Goal: Find specific page/section: Find specific page/section

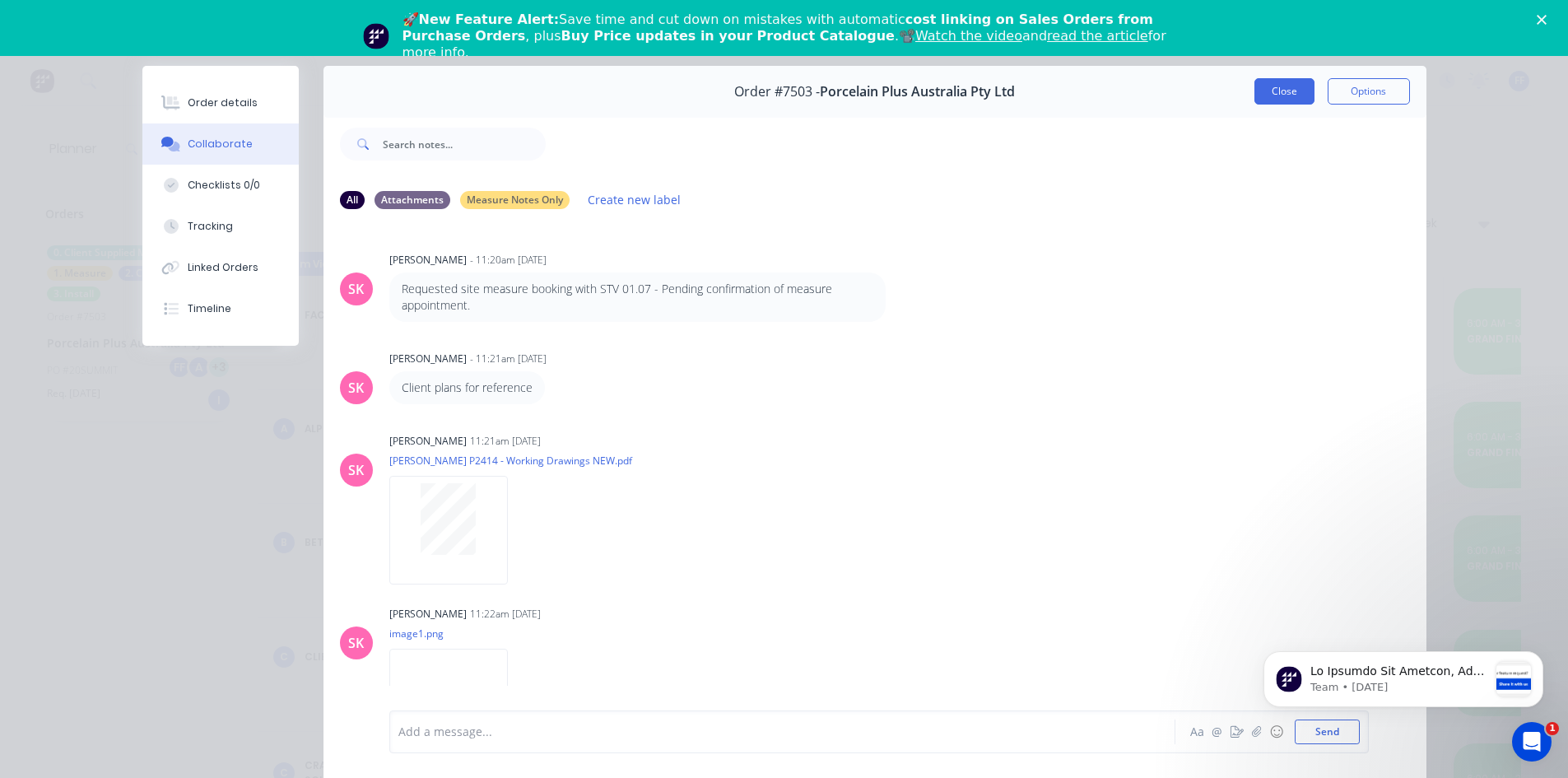
scroll to position [584, 0]
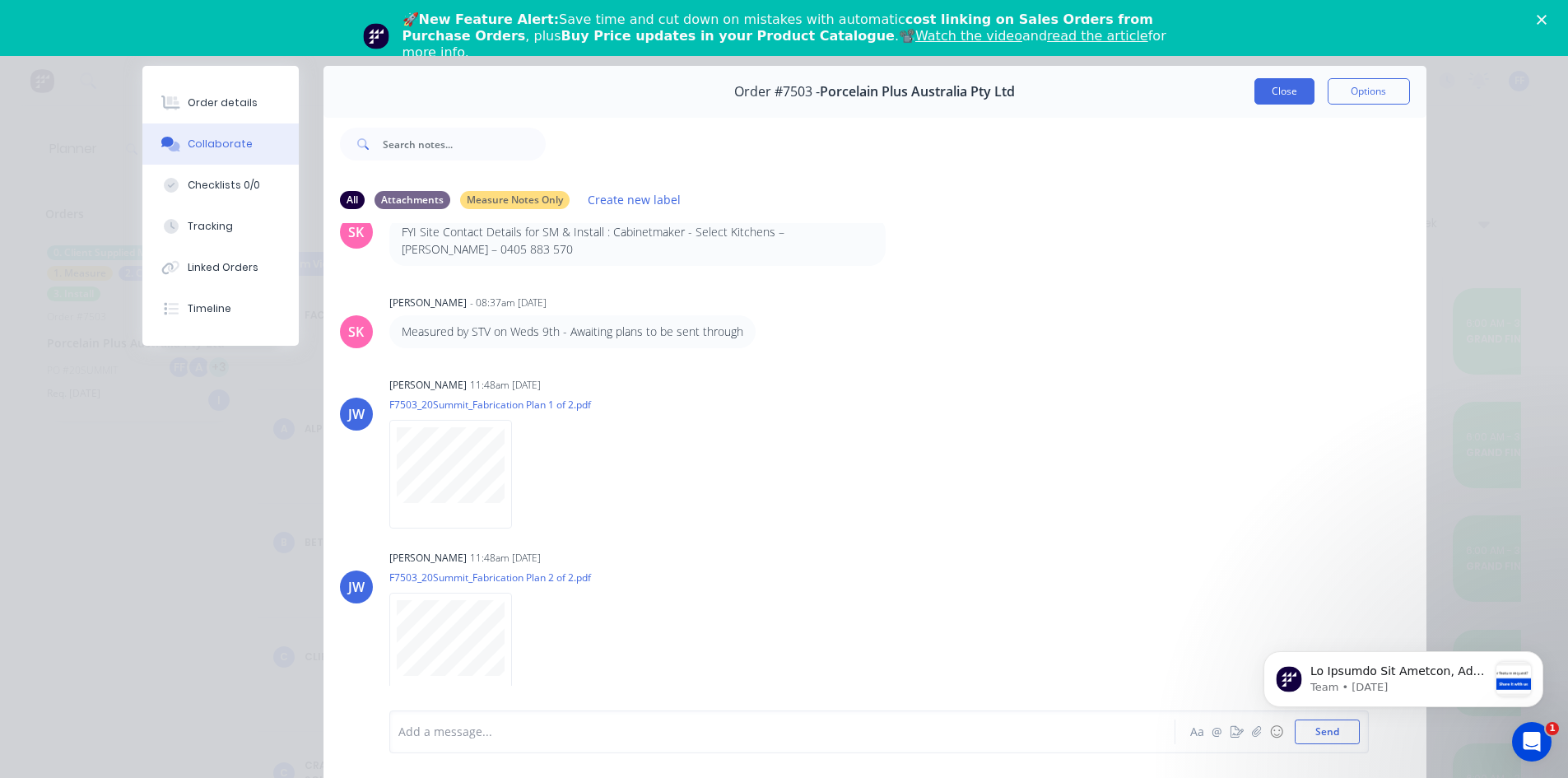
click at [1255, 92] on button "Close" at bounding box center [1285, 91] width 60 height 26
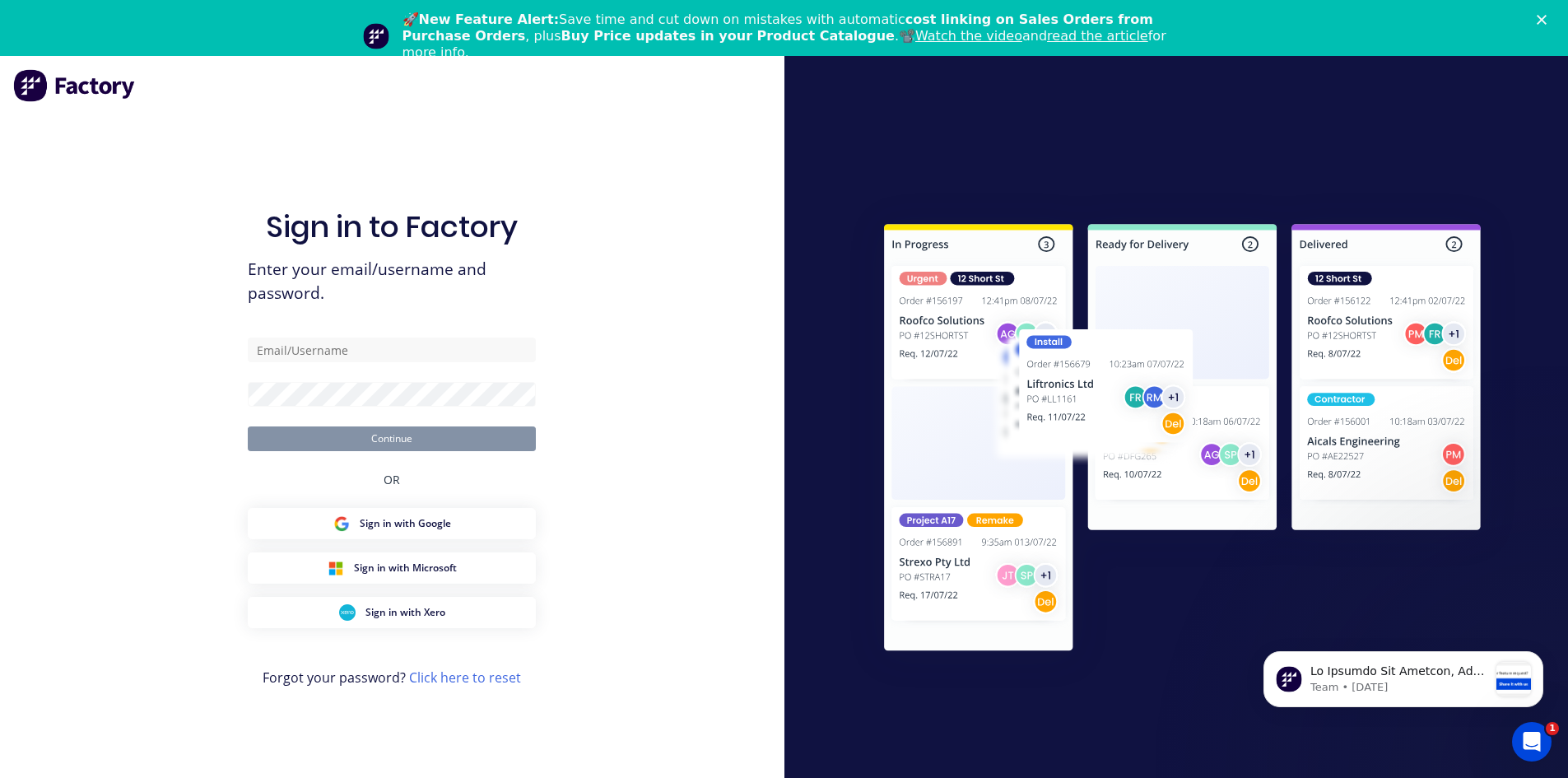
type input "[EMAIL_ADDRESS][DOMAIN_NAME]"
drag, startPoint x: 401, startPoint y: 439, endPoint x: 390, endPoint y: 438, distance: 11.0
click at [393, 440] on button "Continue" at bounding box center [392, 438] width 289 height 24
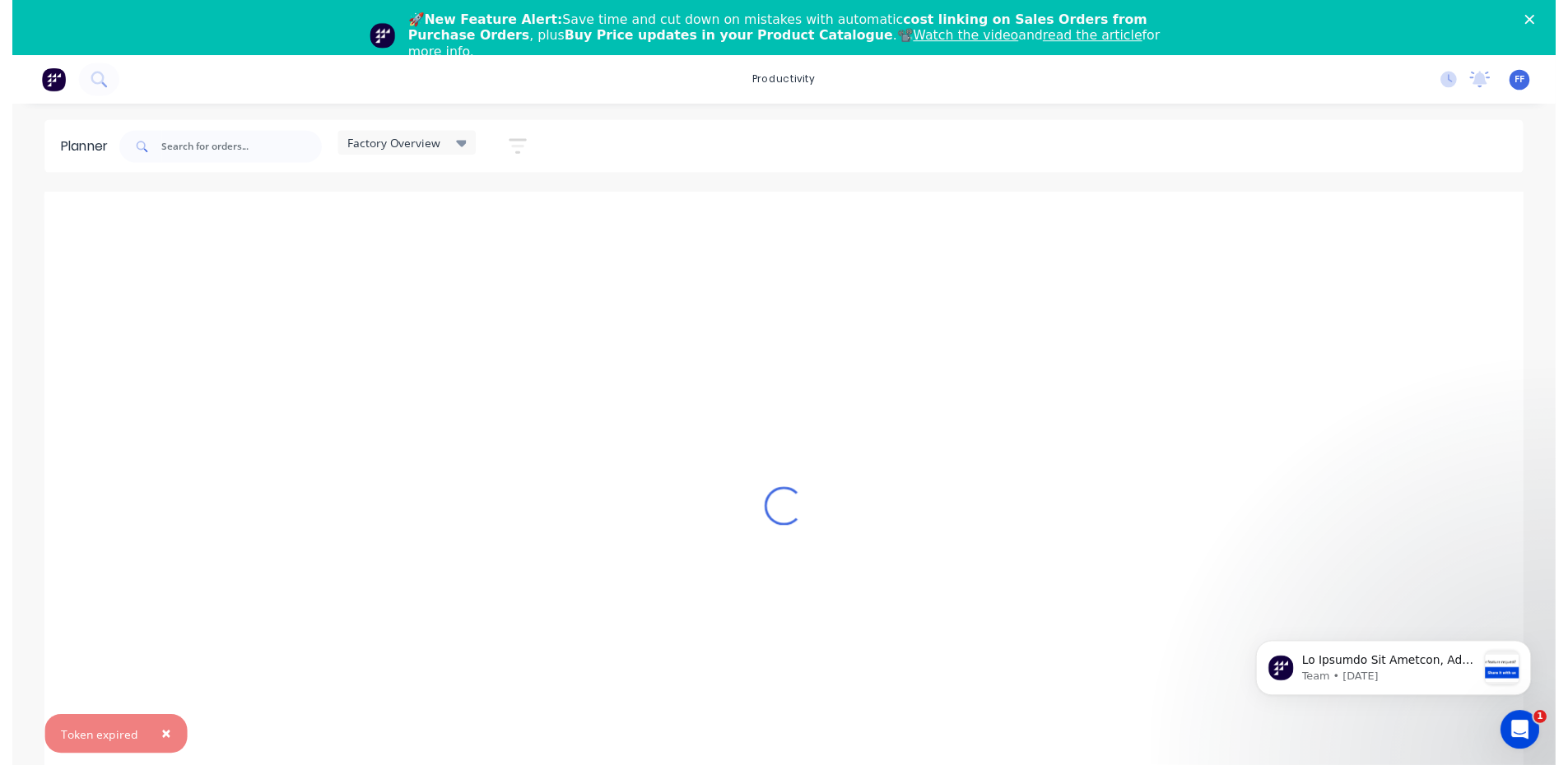
scroll to position [0, 1]
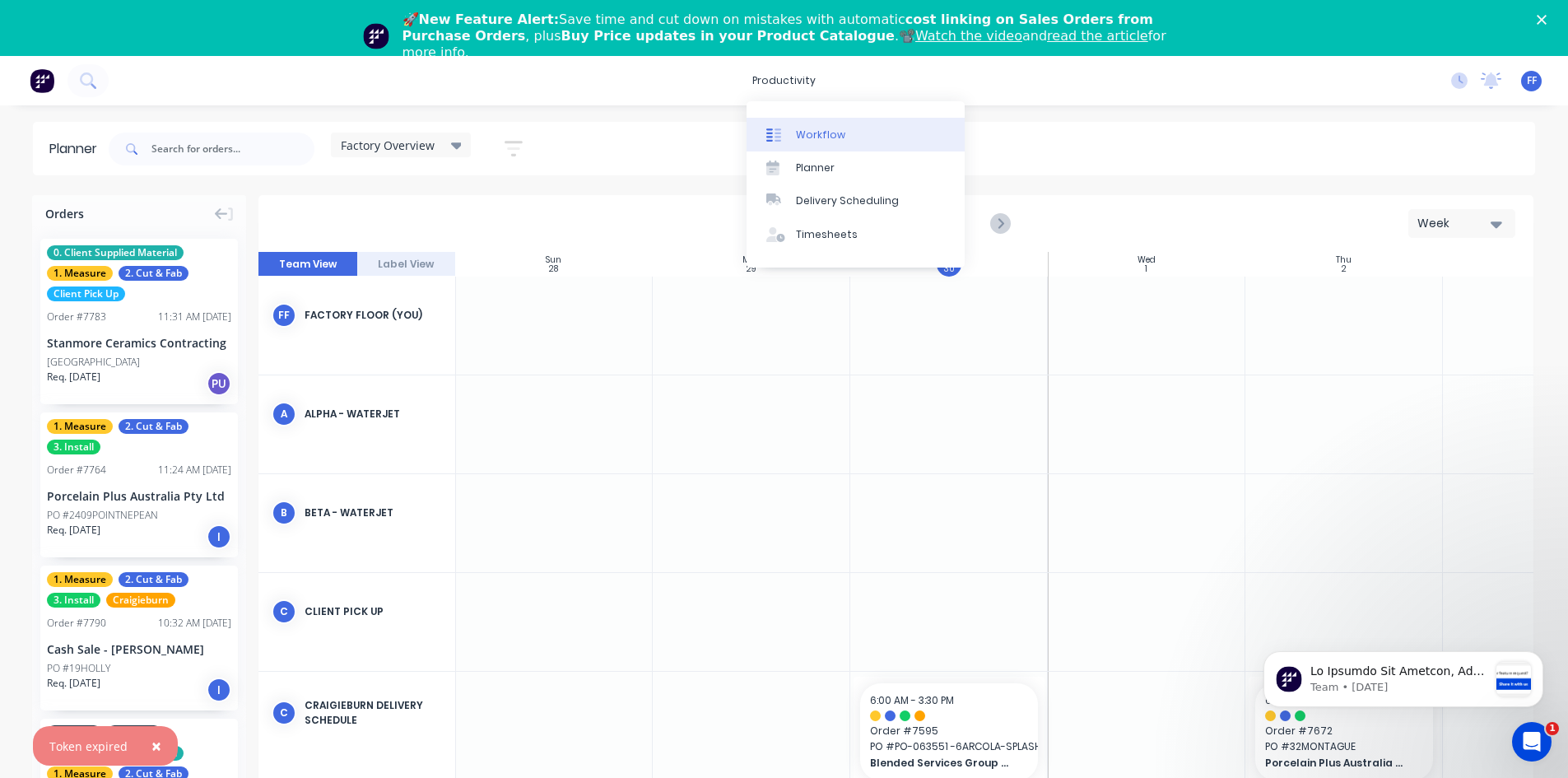
click at [827, 135] on div "Workflow" at bounding box center [820, 135] width 50 height 15
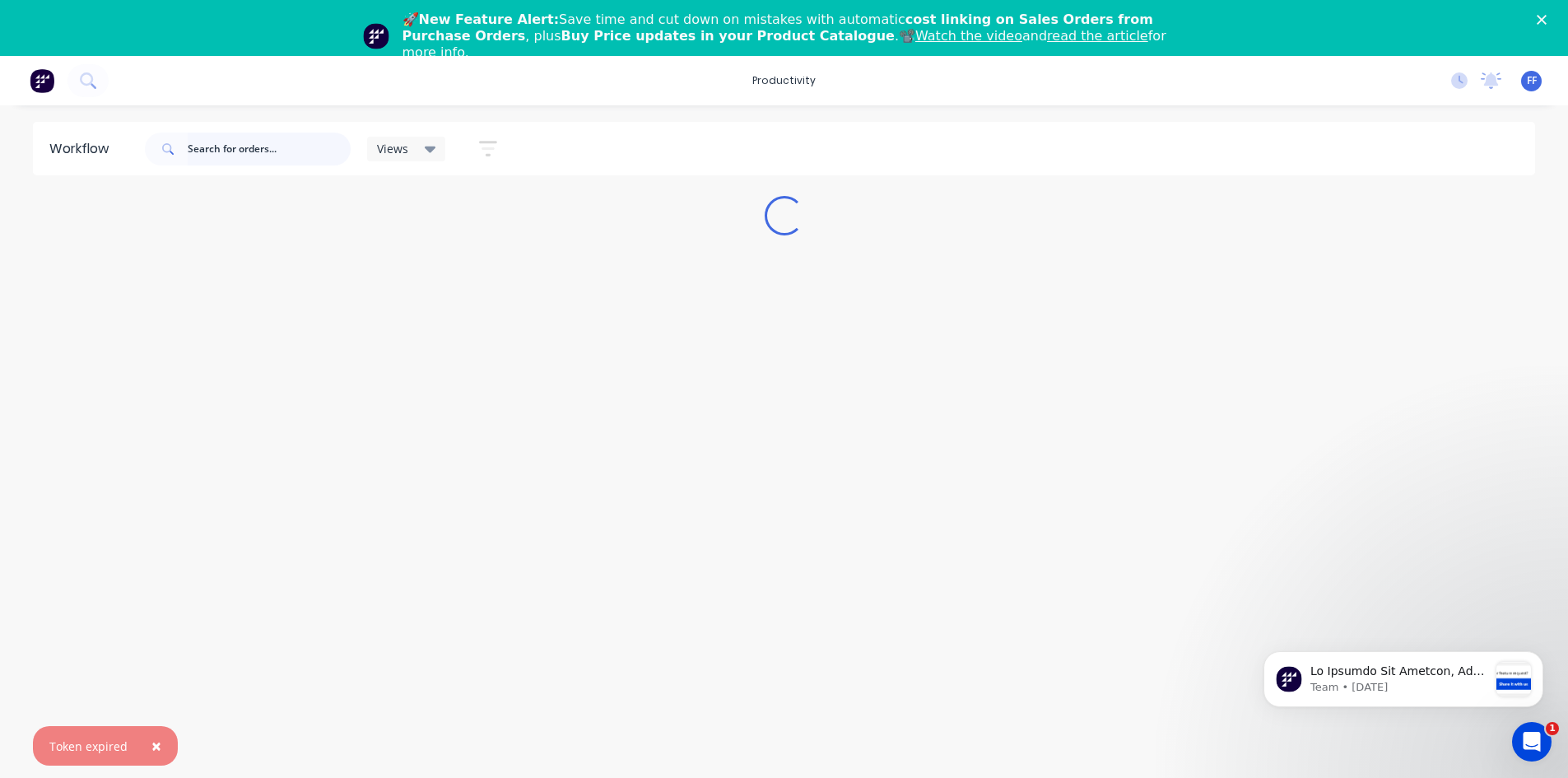
click at [231, 144] on input "text" at bounding box center [269, 149] width 163 height 33
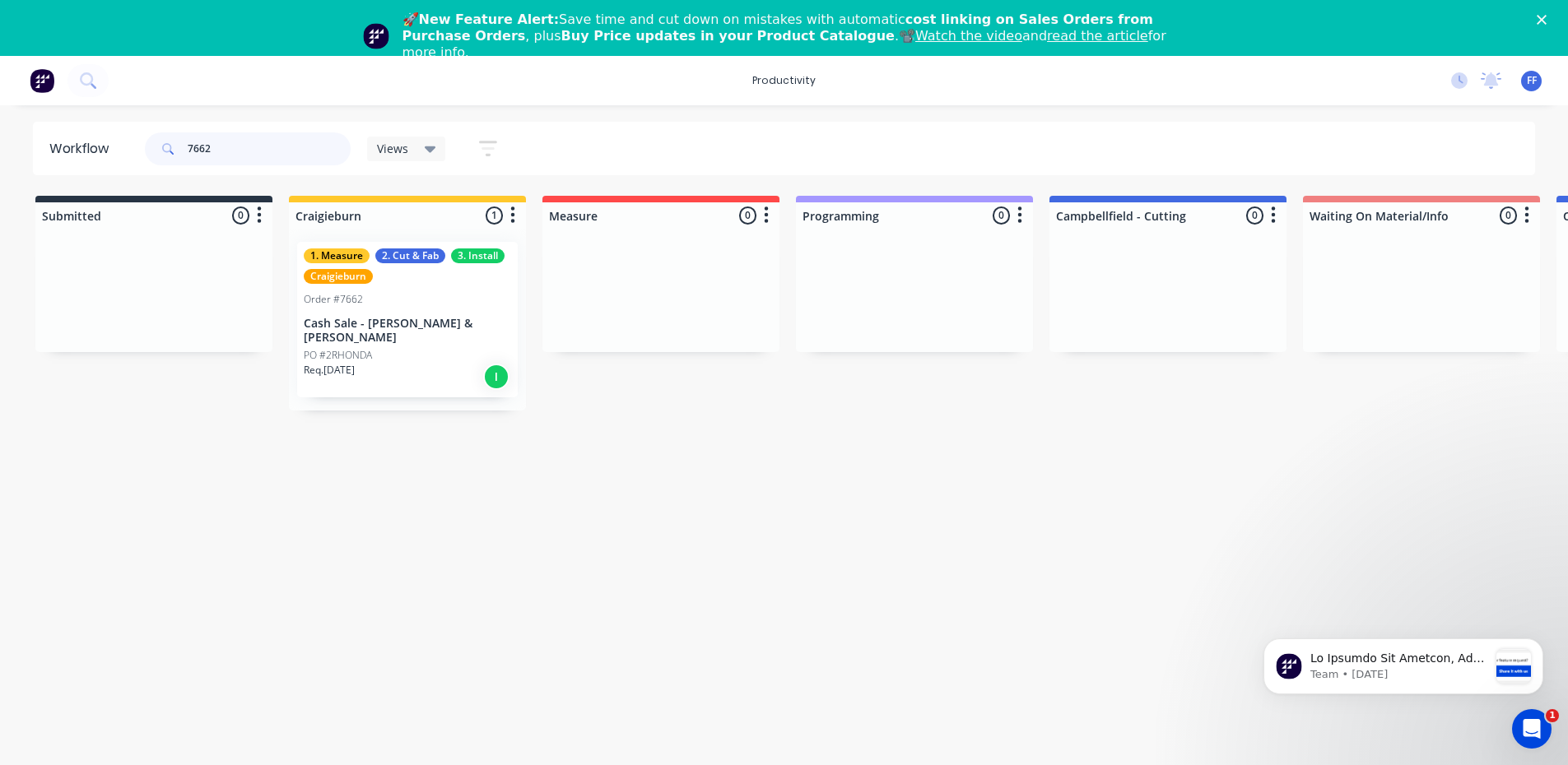
type input "7662"
click at [399, 298] on div "Order #7662" at bounding box center [408, 299] width 208 height 15
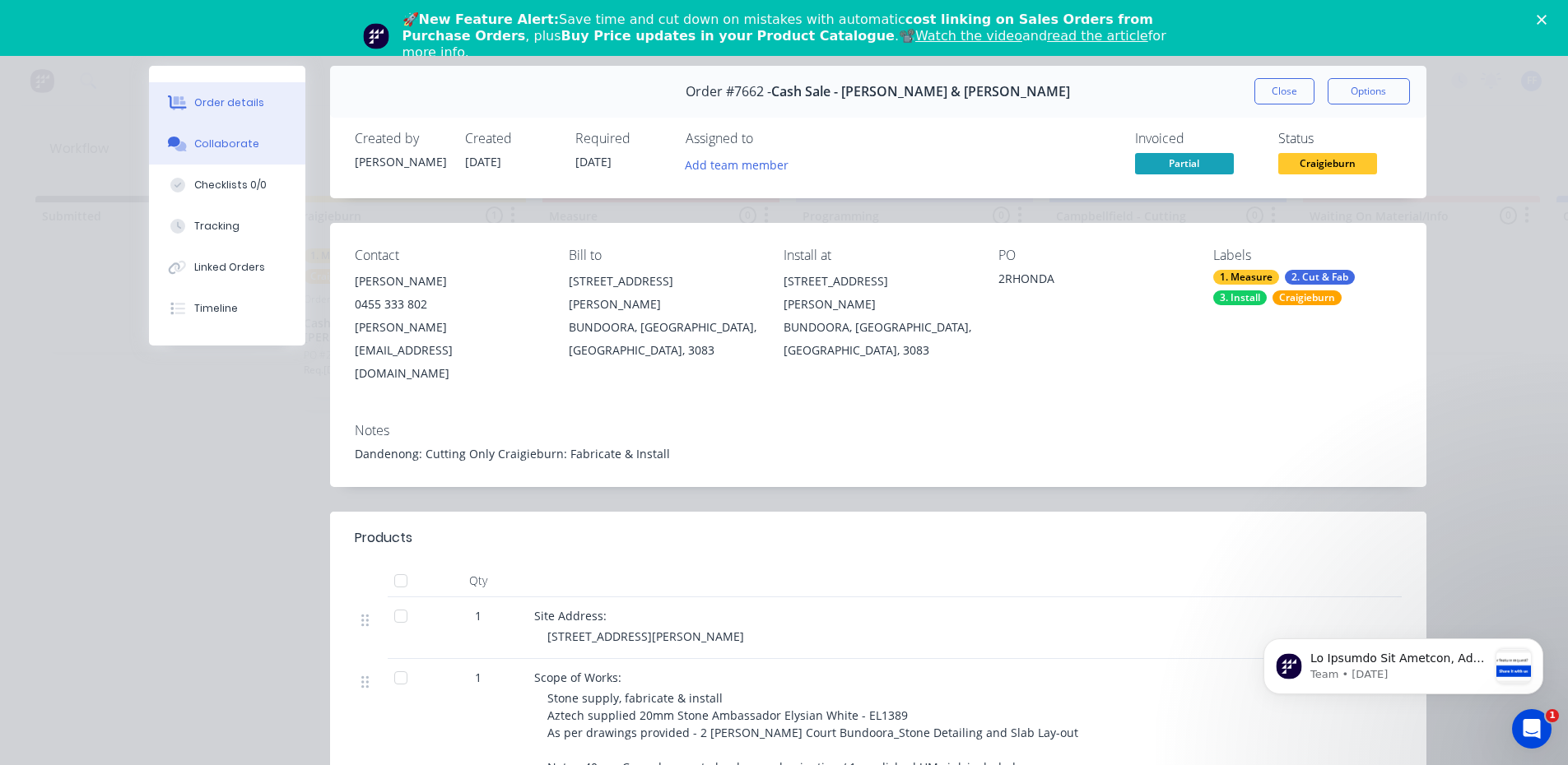
click at [216, 144] on div "Collaborate" at bounding box center [226, 143] width 65 height 15
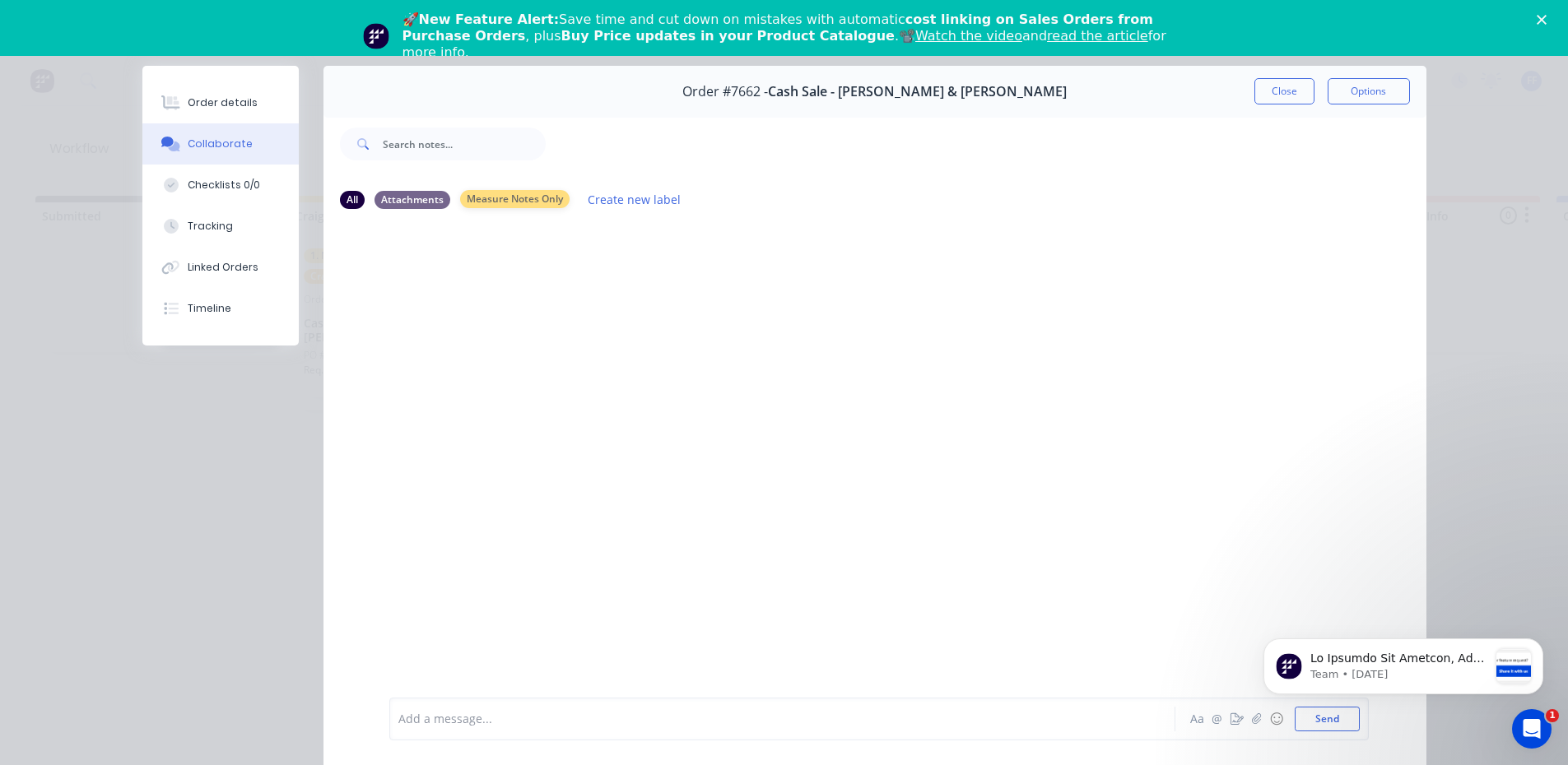
click at [516, 206] on div "Measure Notes Only" at bounding box center [515, 199] width 109 height 19
click at [402, 210] on div "All Attachments Measure Notes Only Create new label" at bounding box center [876, 199] width 1071 height 22
click at [354, 204] on div "All" at bounding box center [352, 199] width 24 height 19
click at [1282, 101] on button "Close" at bounding box center [1285, 91] width 60 height 26
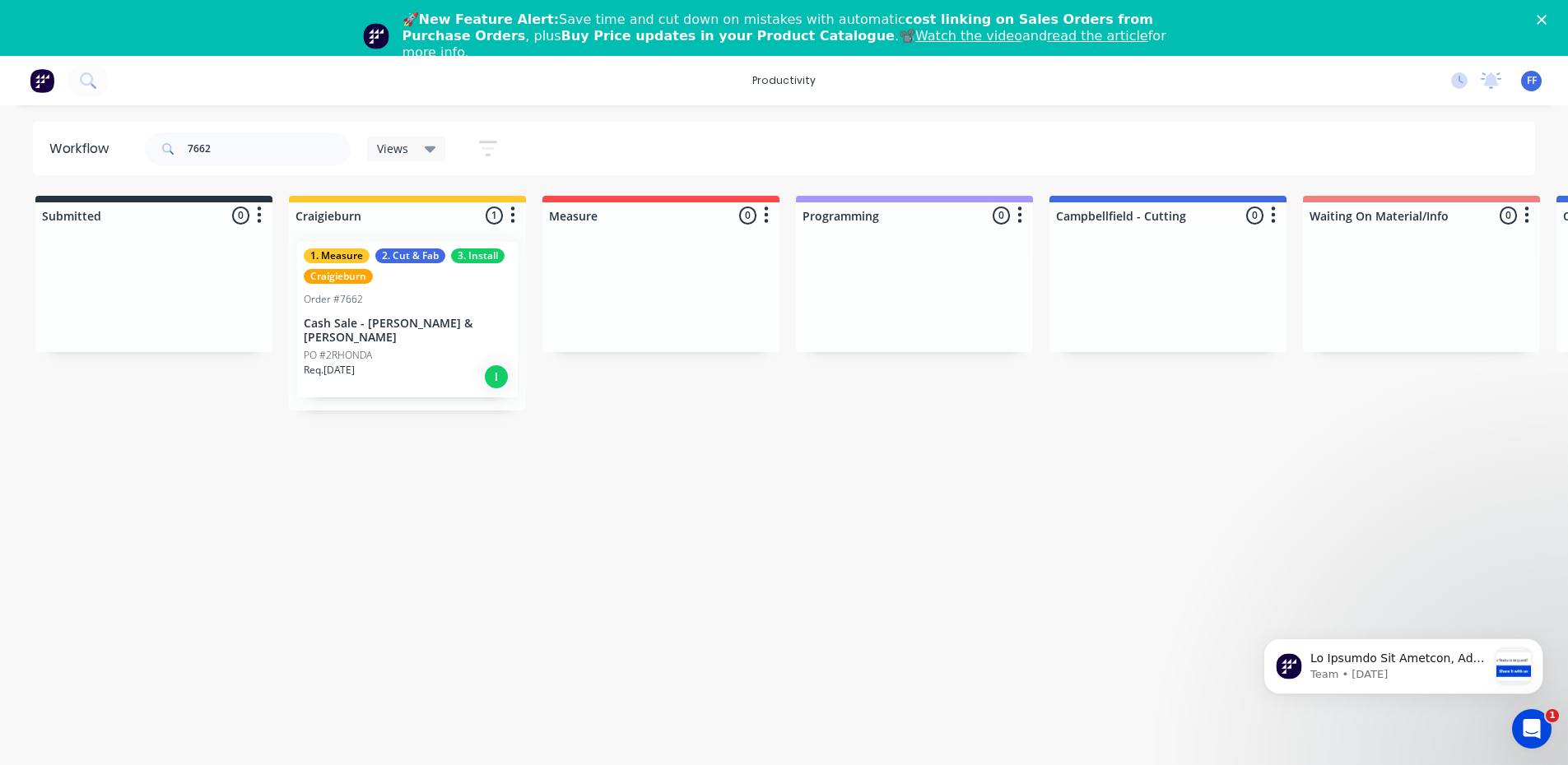
click at [395, 348] on div "PO #2RHONDA" at bounding box center [408, 355] width 208 height 15
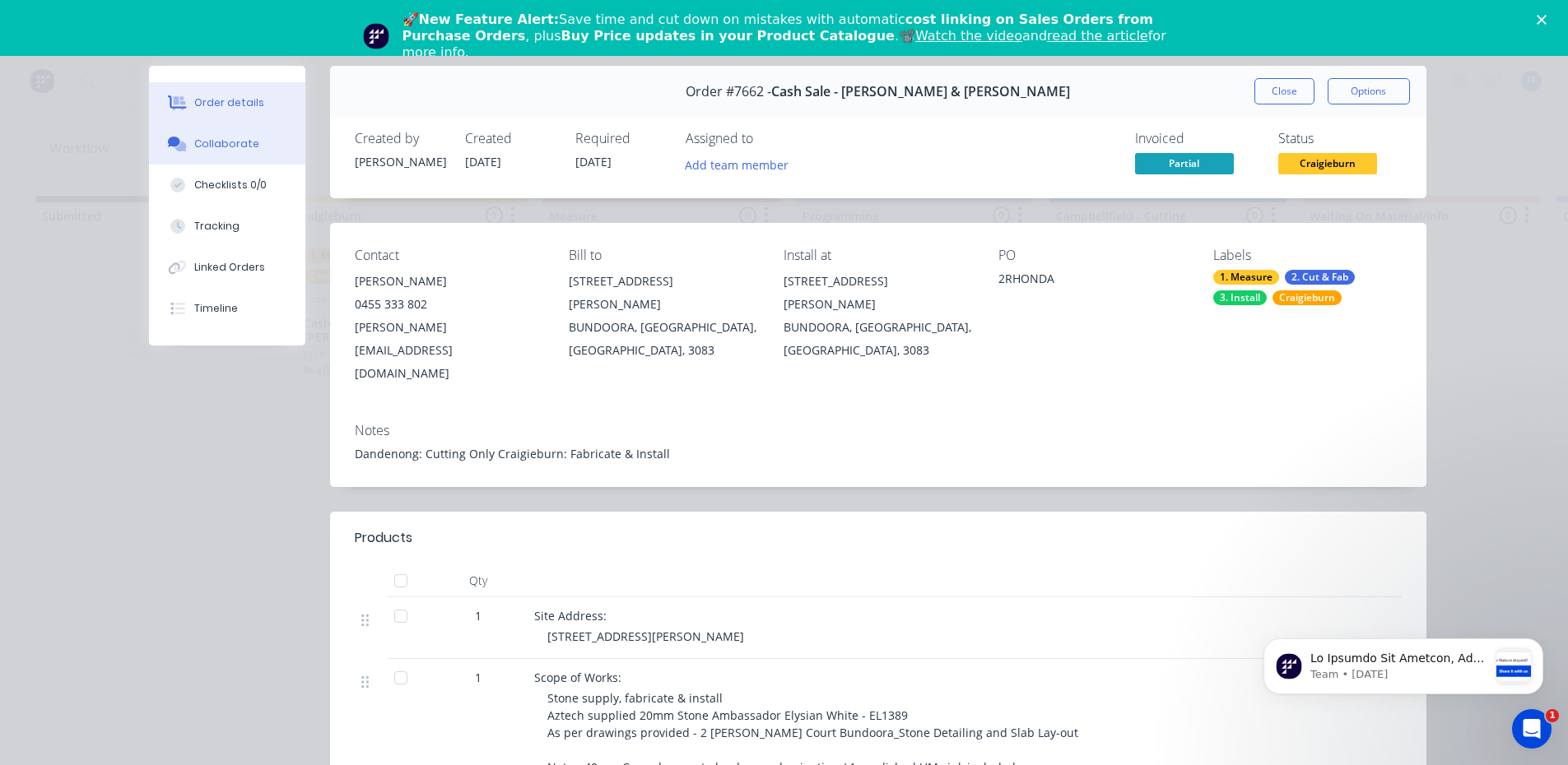
click at [246, 138] on div "Collaborate" at bounding box center [226, 143] width 65 height 15
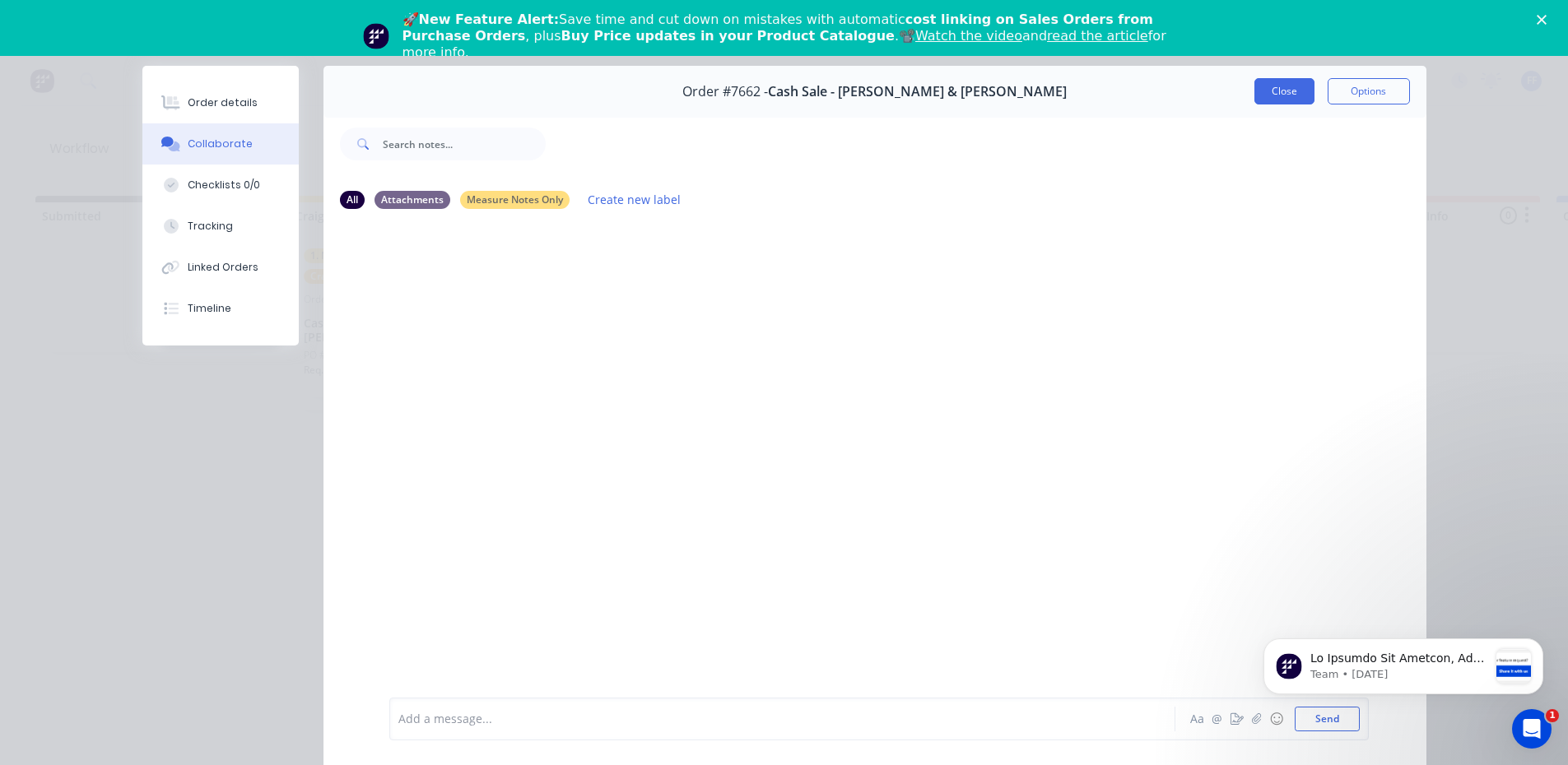
click at [1277, 87] on button "Close" at bounding box center [1285, 91] width 60 height 26
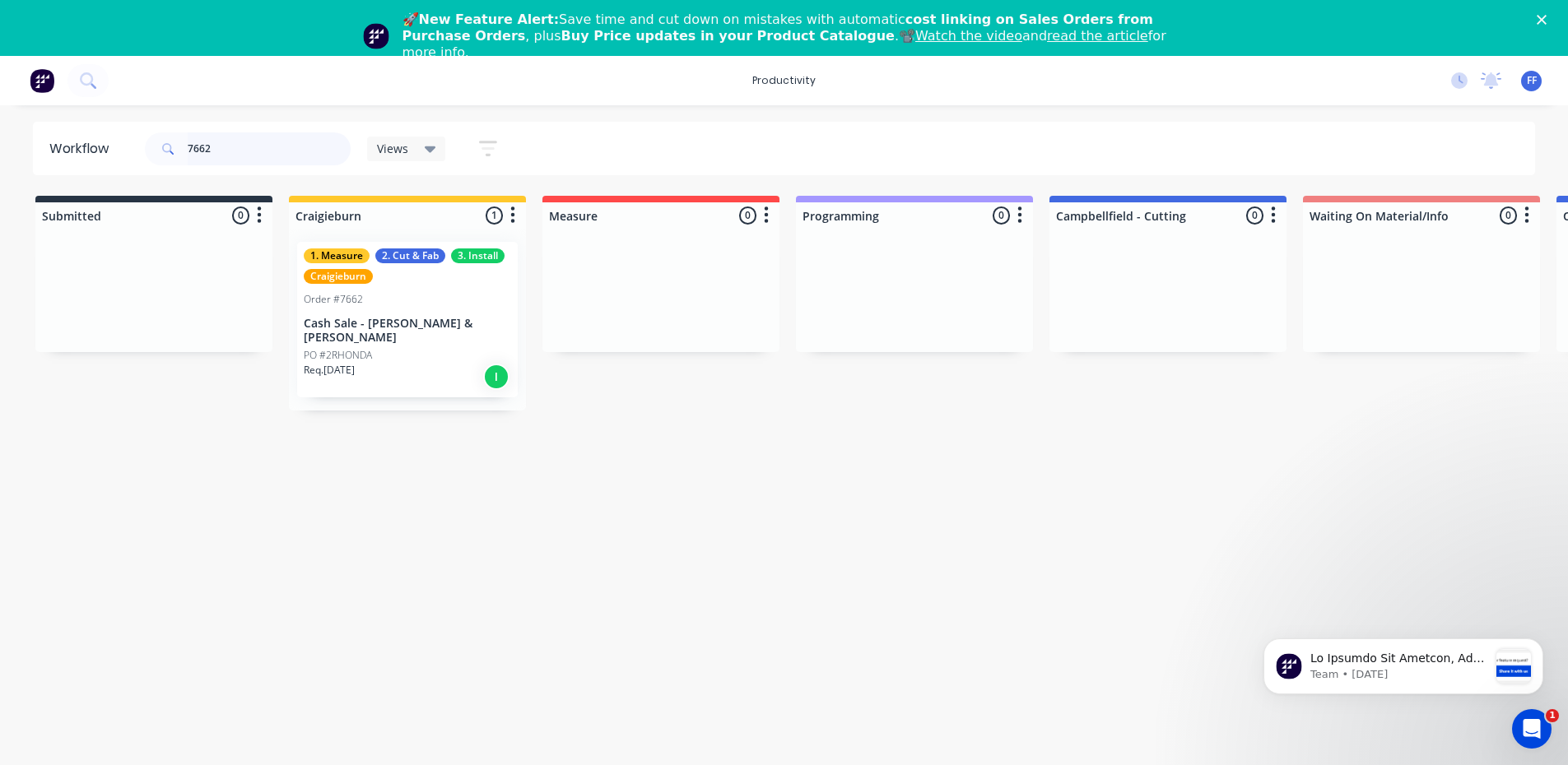
drag, startPoint x: 316, startPoint y: 148, endPoint x: 119, endPoint y: 173, distance: 198.6
click at [119, 173] on header "Workflow 7662 Views Save new view None (Default) edit Value edit Week 1 - Prior…" at bounding box center [785, 148] width 1504 height 54
type input "aberfeldie"
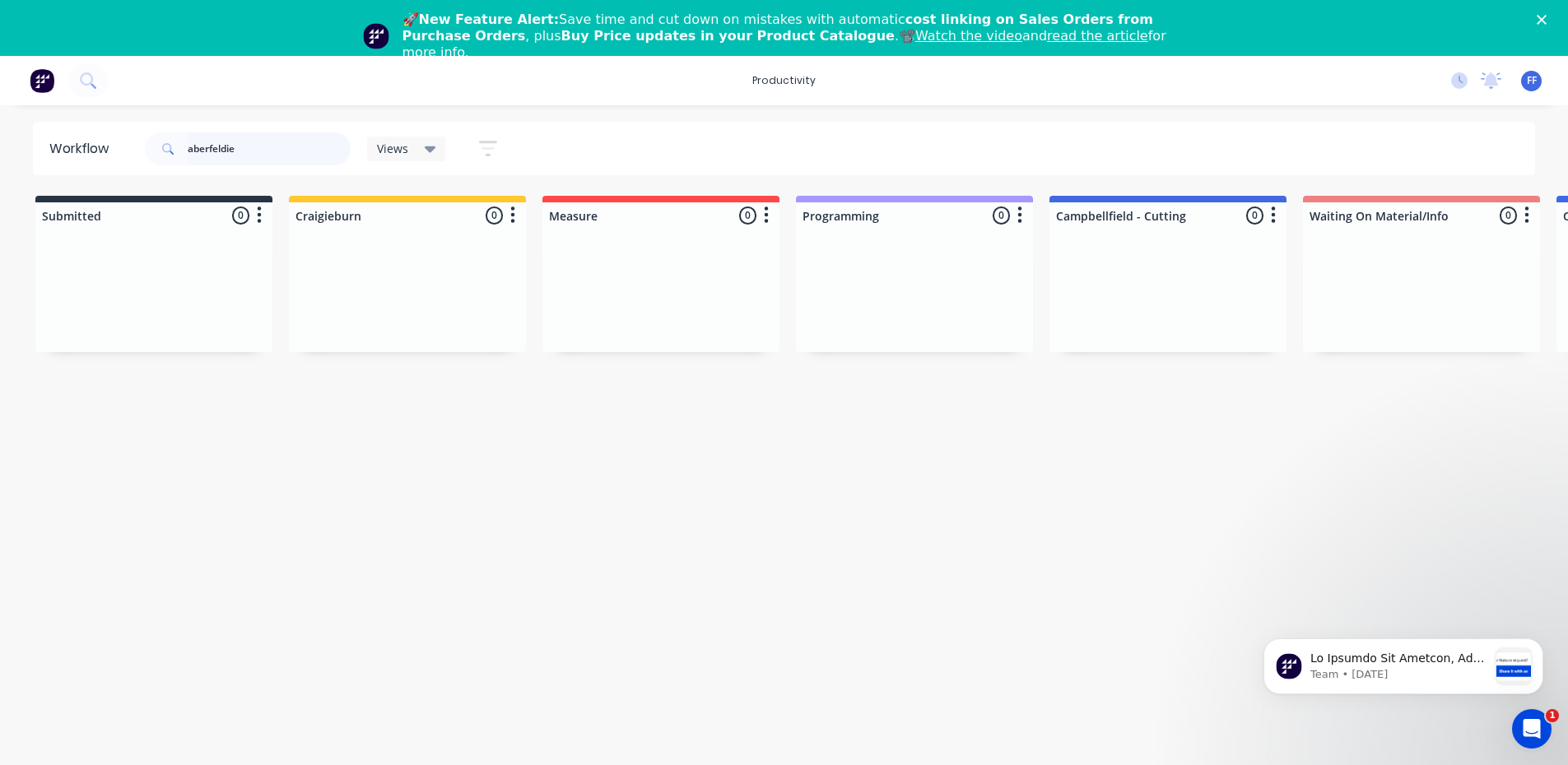
drag, startPoint x: 270, startPoint y: 157, endPoint x: 117, endPoint y: 172, distance: 153.7
click at [117, 172] on header "Workflow aberfeldie Views Save new view None (Default) edit Value edit Week 1 -…" at bounding box center [785, 148] width 1504 height 54
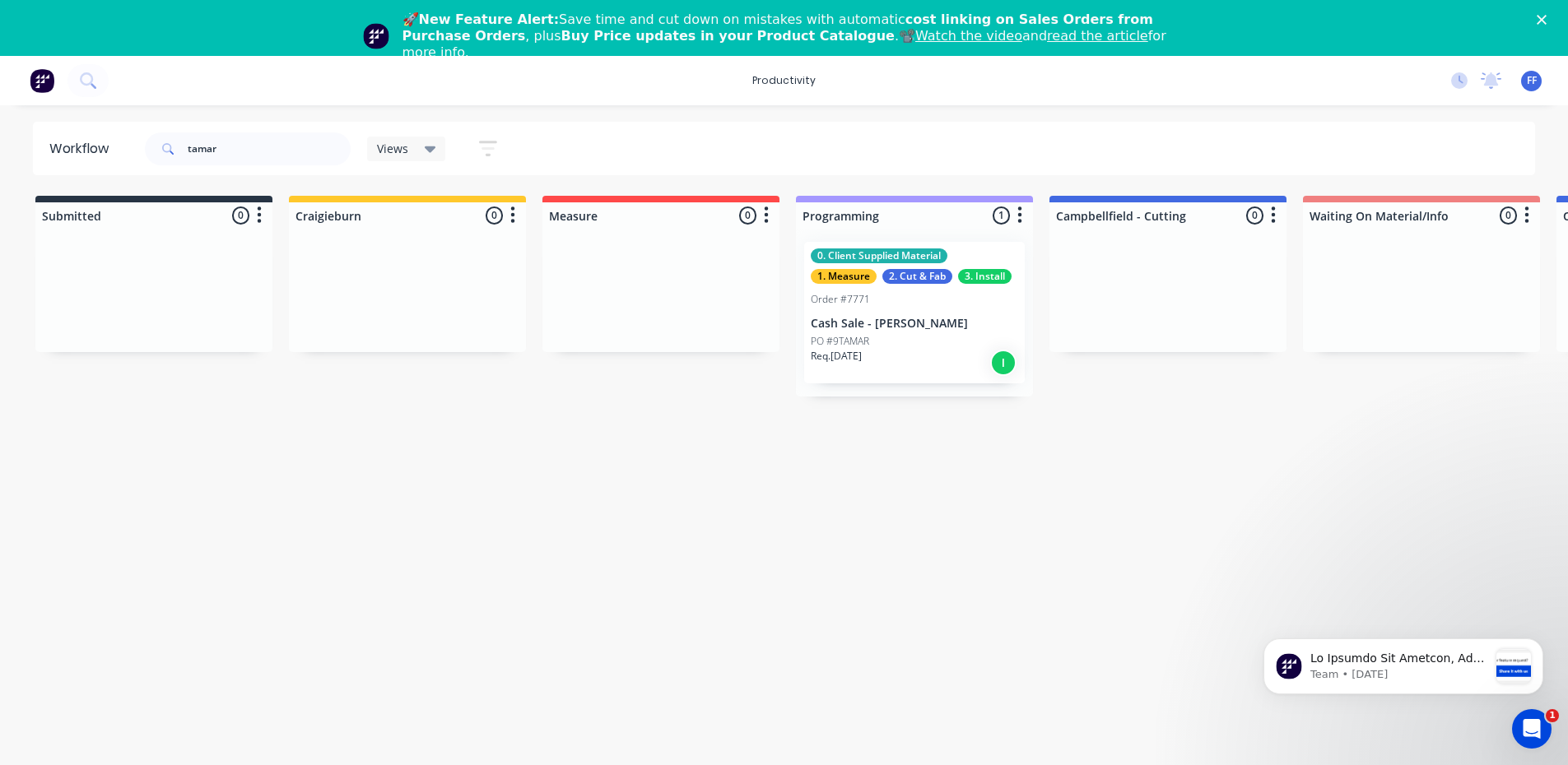
click at [904, 344] on div "PO #9TAMAR" at bounding box center [915, 341] width 208 height 15
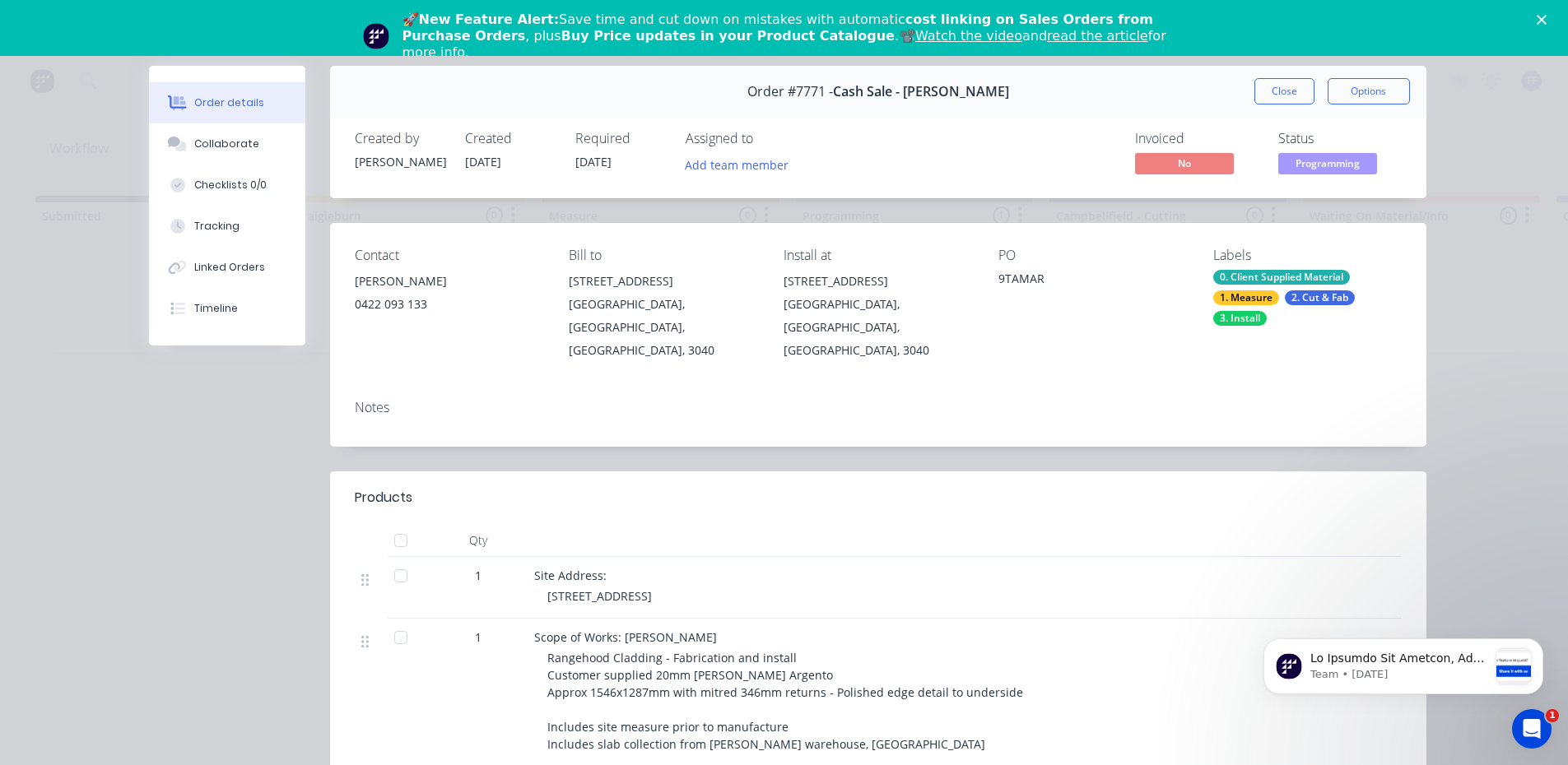
click at [1277, 108] on div "Order #7771 - Cash Sale - [PERSON_NAME] Close Options" at bounding box center [879, 92] width 1097 height 52
click at [1281, 80] on button "Close" at bounding box center [1285, 91] width 60 height 26
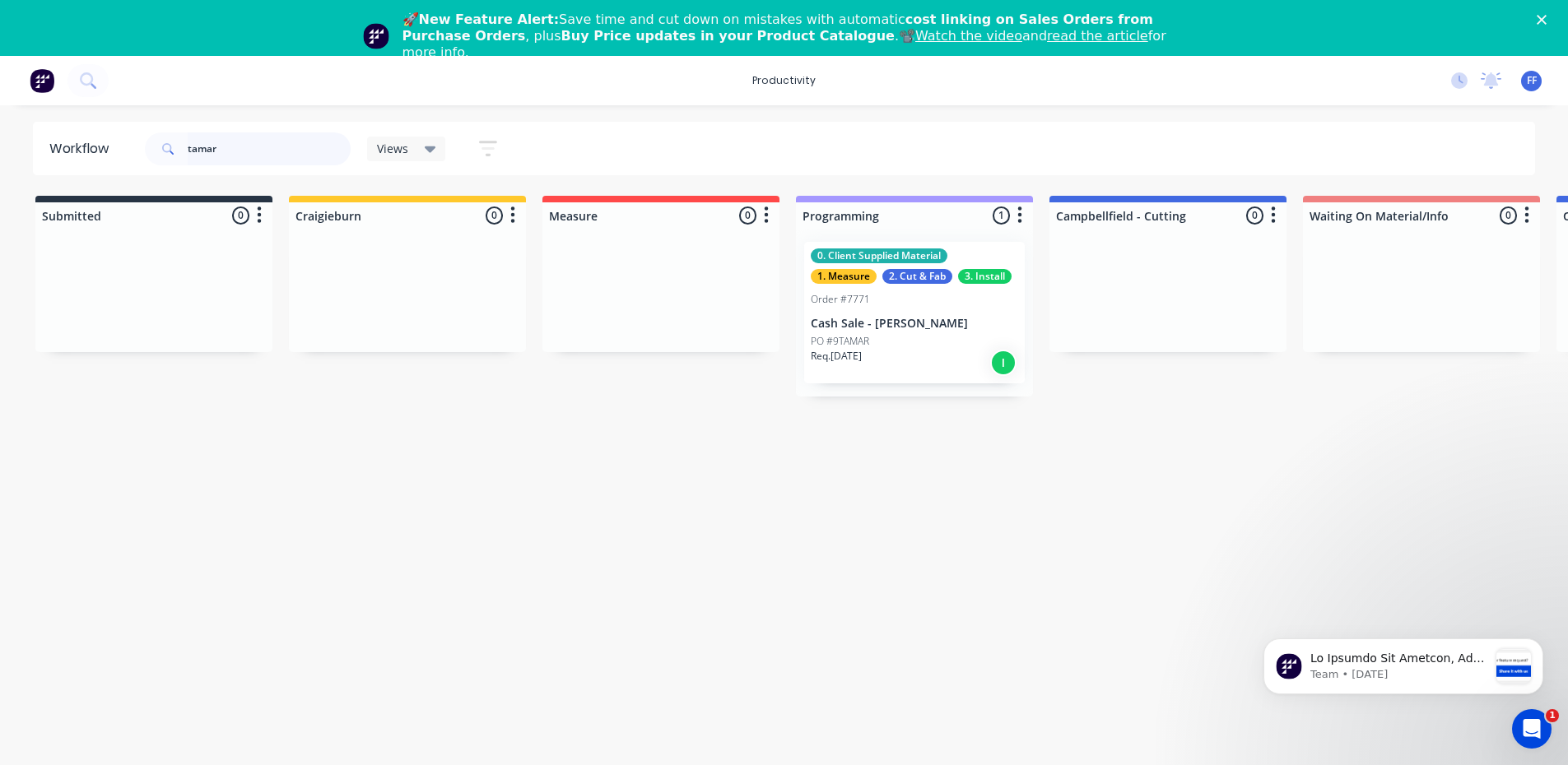
drag, startPoint x: 225, startPoint y: 139, endPoint x: 0, endPoint y: 100, distance: 228.4
click at [102, 183] on div "Workflow tamar Views Save new view None (Default) edit Value edit Week 1 - Prio…" at bounding box center [784, 455] width 1568 height 667
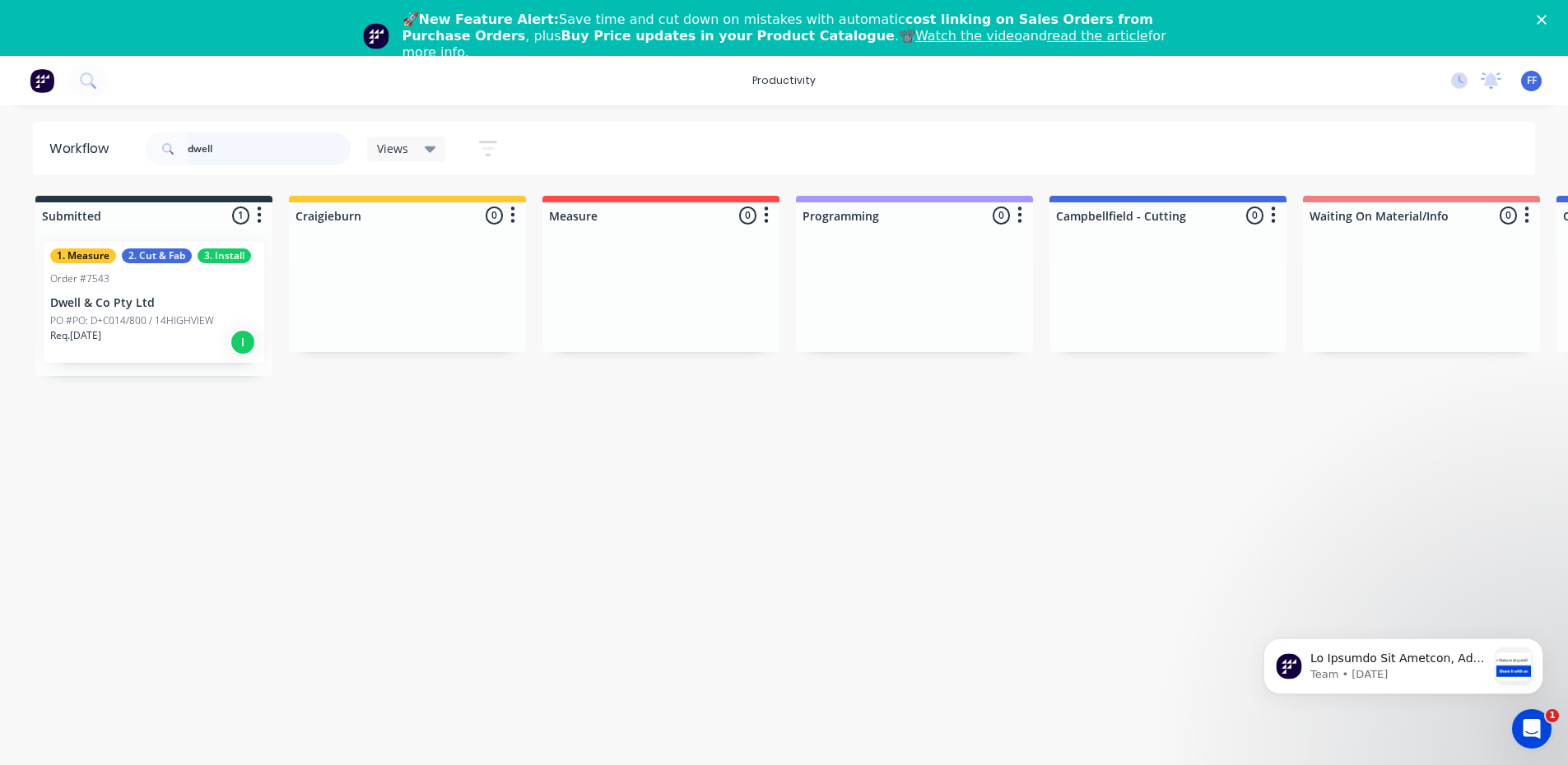
type input "dwell"
click at [77, 302] on p "Dwell & Co Pty Ltd" at bounding box center [154, 303] width 208 height 14
